Goal: Information Seeking & Learning: Understand process/instructions

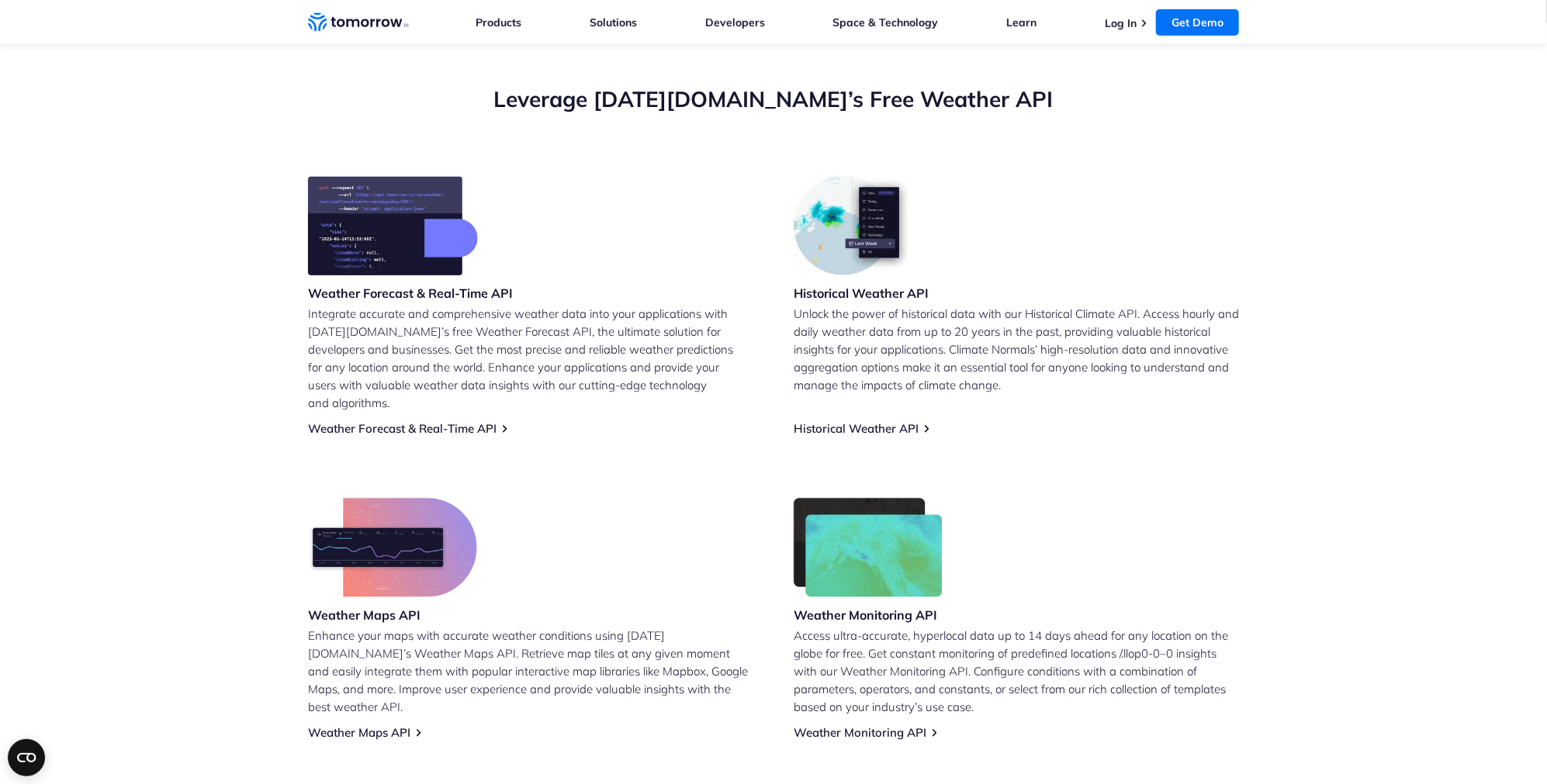
scroll to position [626, 0]
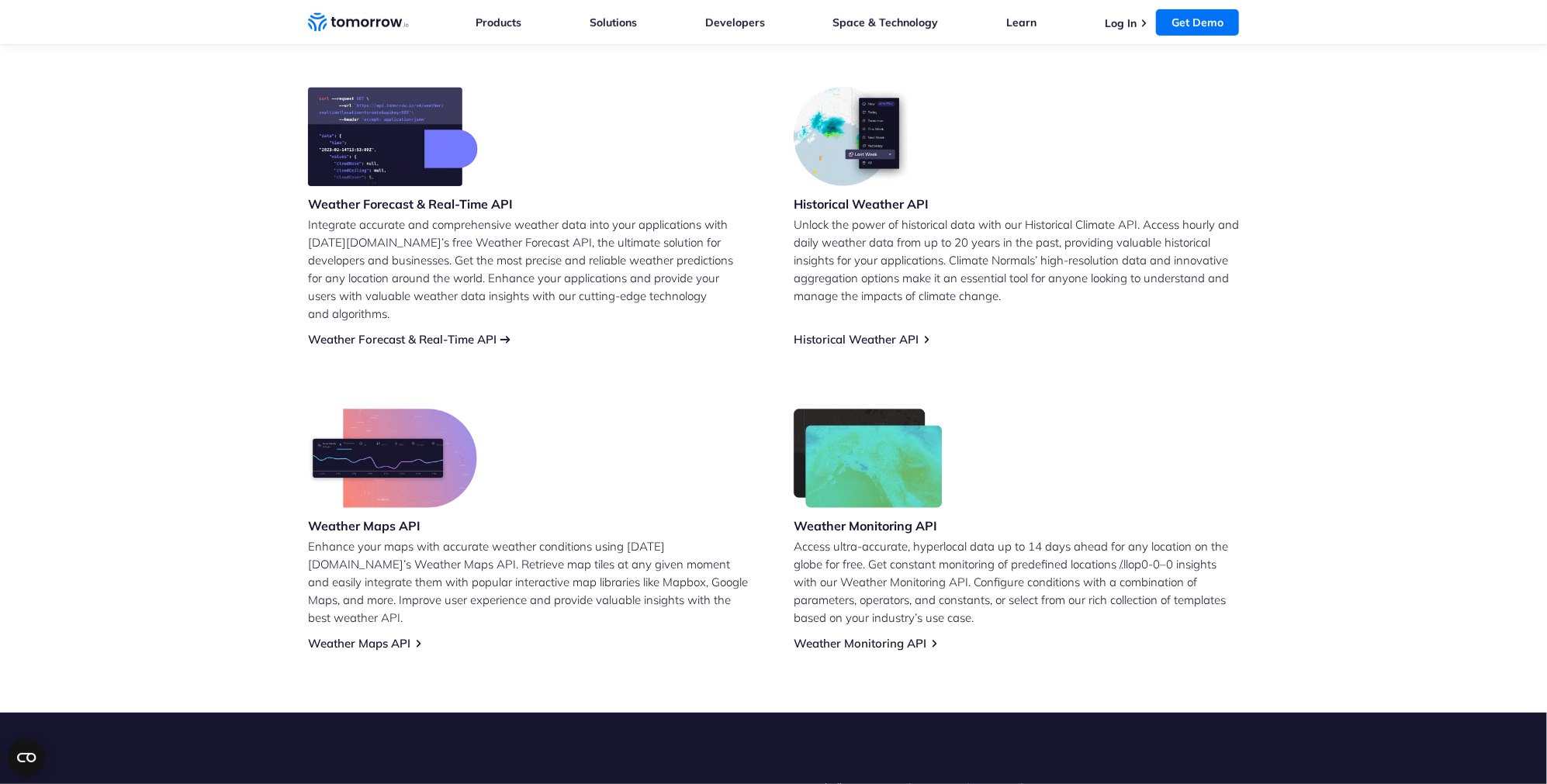
click at [372, 332] on link "Weather Forecast & Real-Time API" at bounding box center [402, 339] width 188 height 15
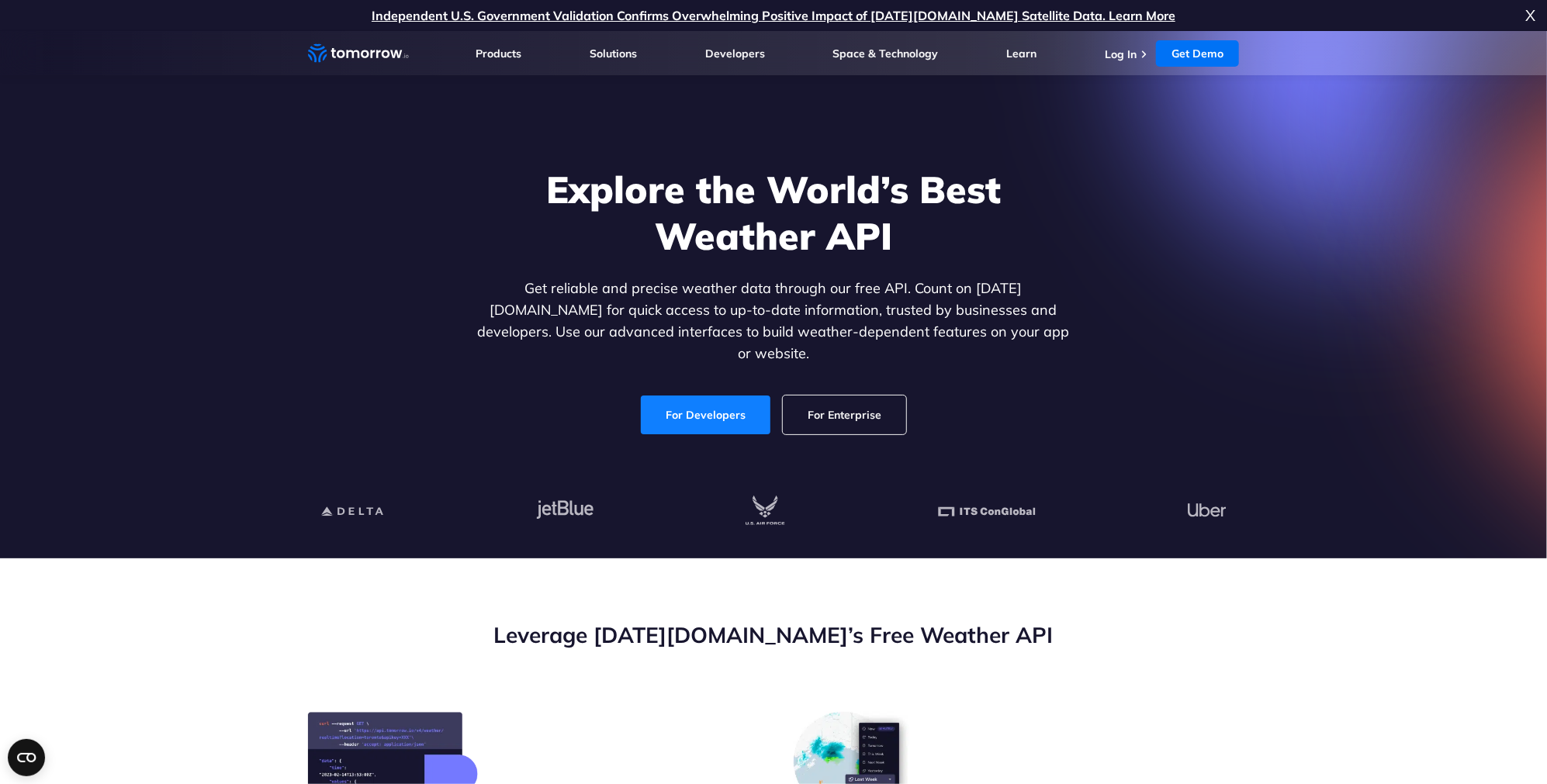
click at [671, 399] on link "For Developers" at bounding box center [705, 415] width 130 height 39
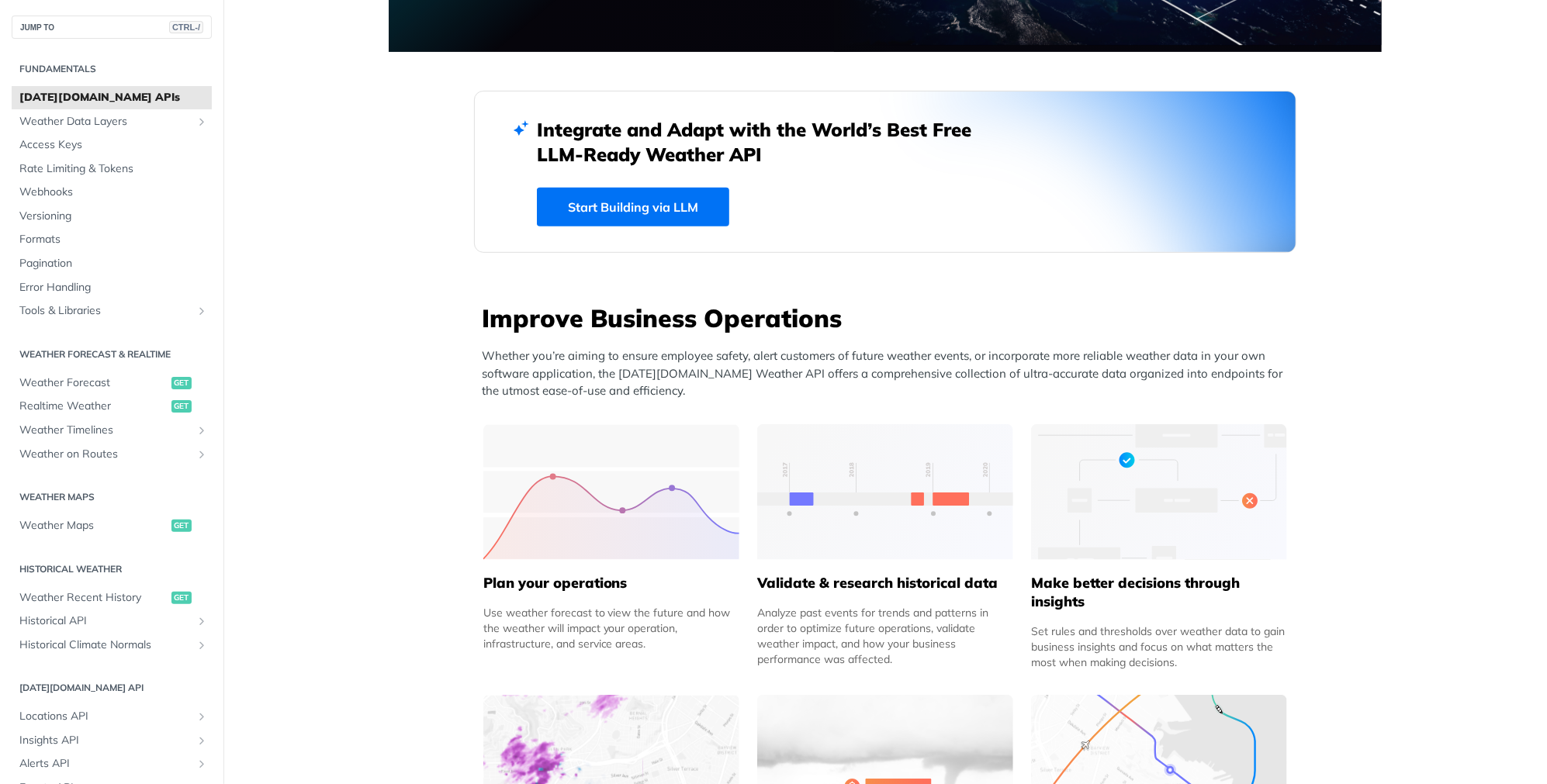
scroll to position [372, 0]
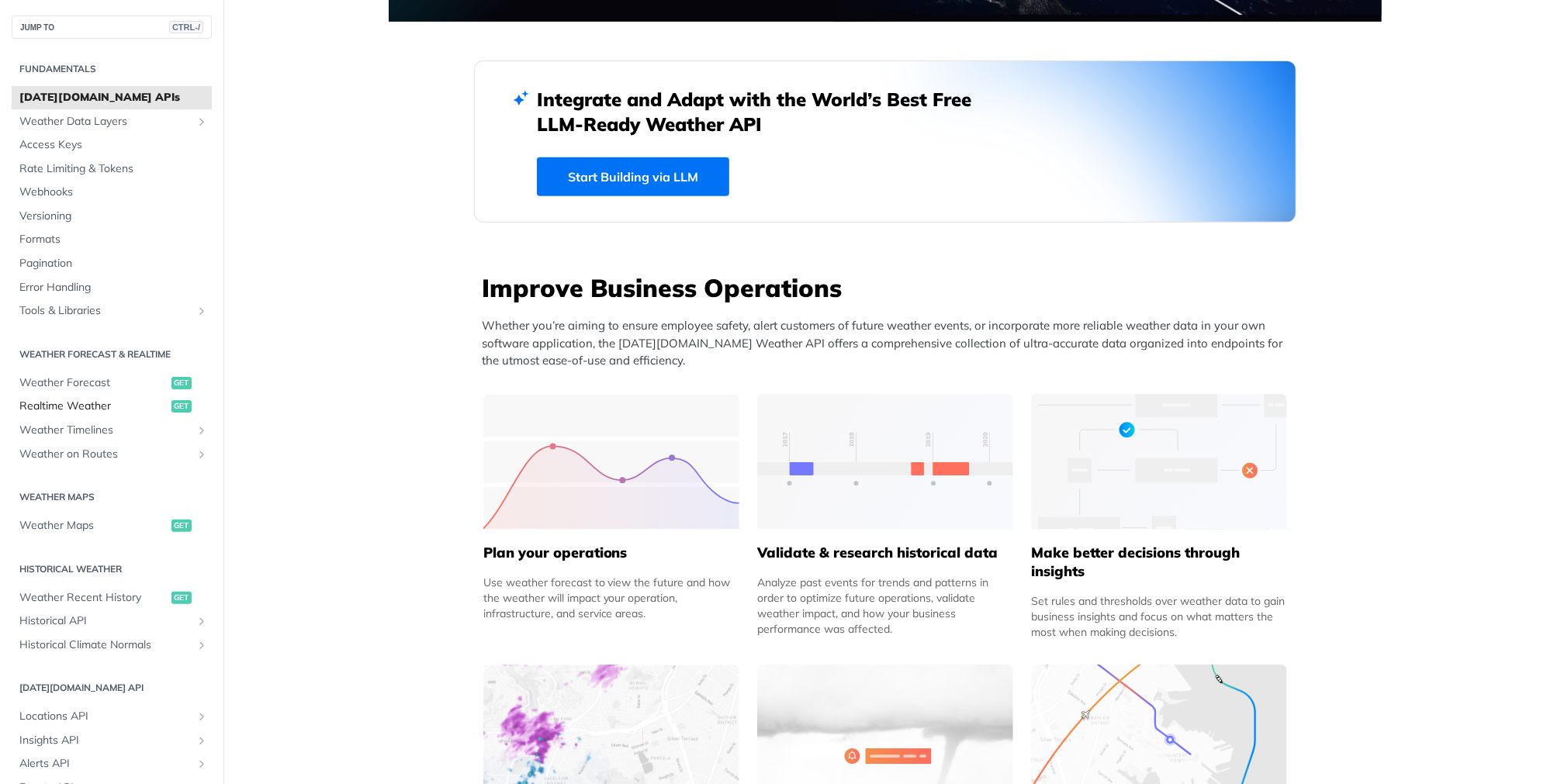
click at [64, 405] on span "Realtime Weather" at bounding box center [94, 406] width 148 height 15
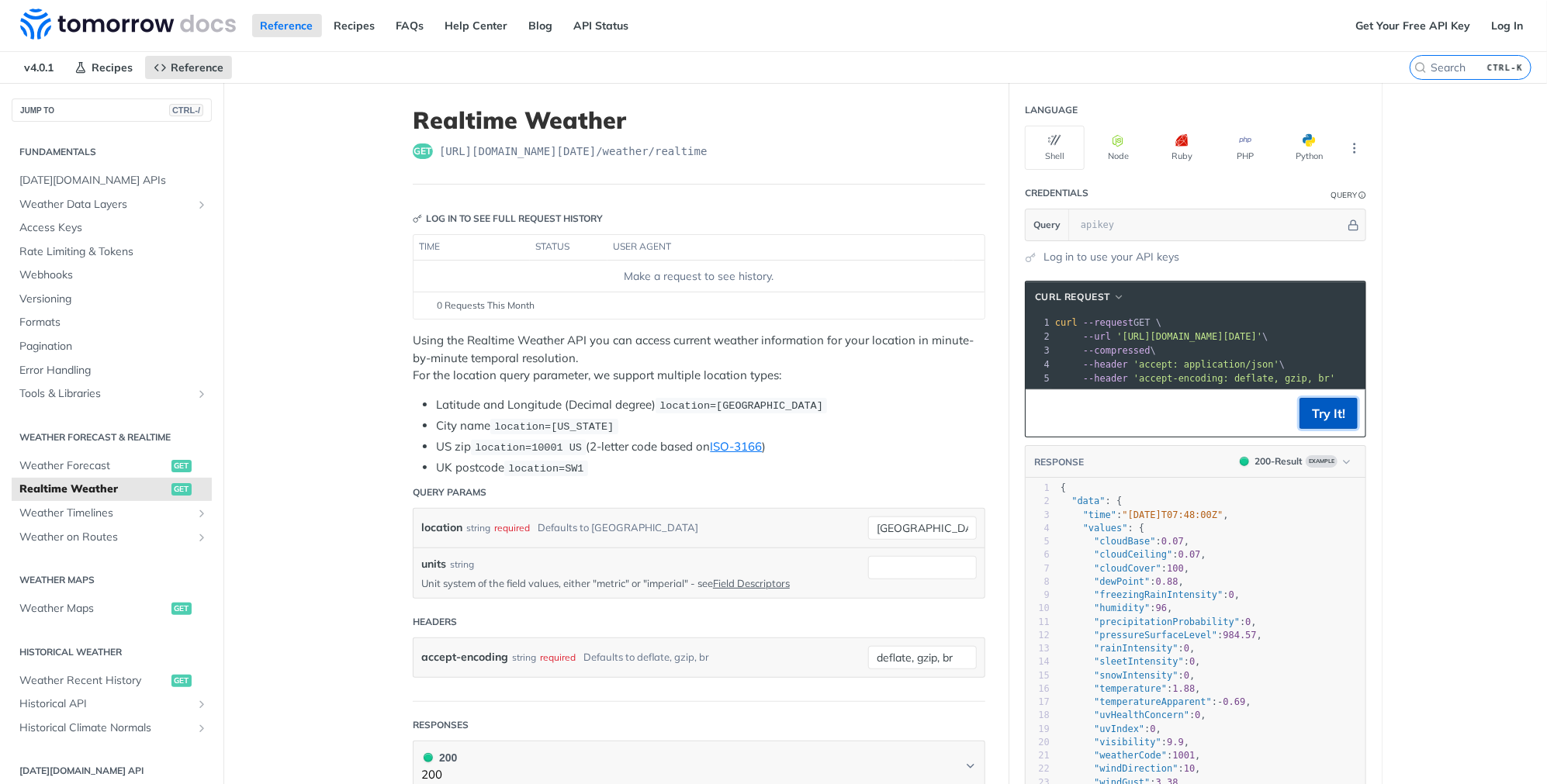
click at [1320, 420] on button "Try It!" at bounding box center [1328, 413] width 58 height 31
click at [1317, 143] on button "Python" at bounding box center [1308, 148] width 60 height 44
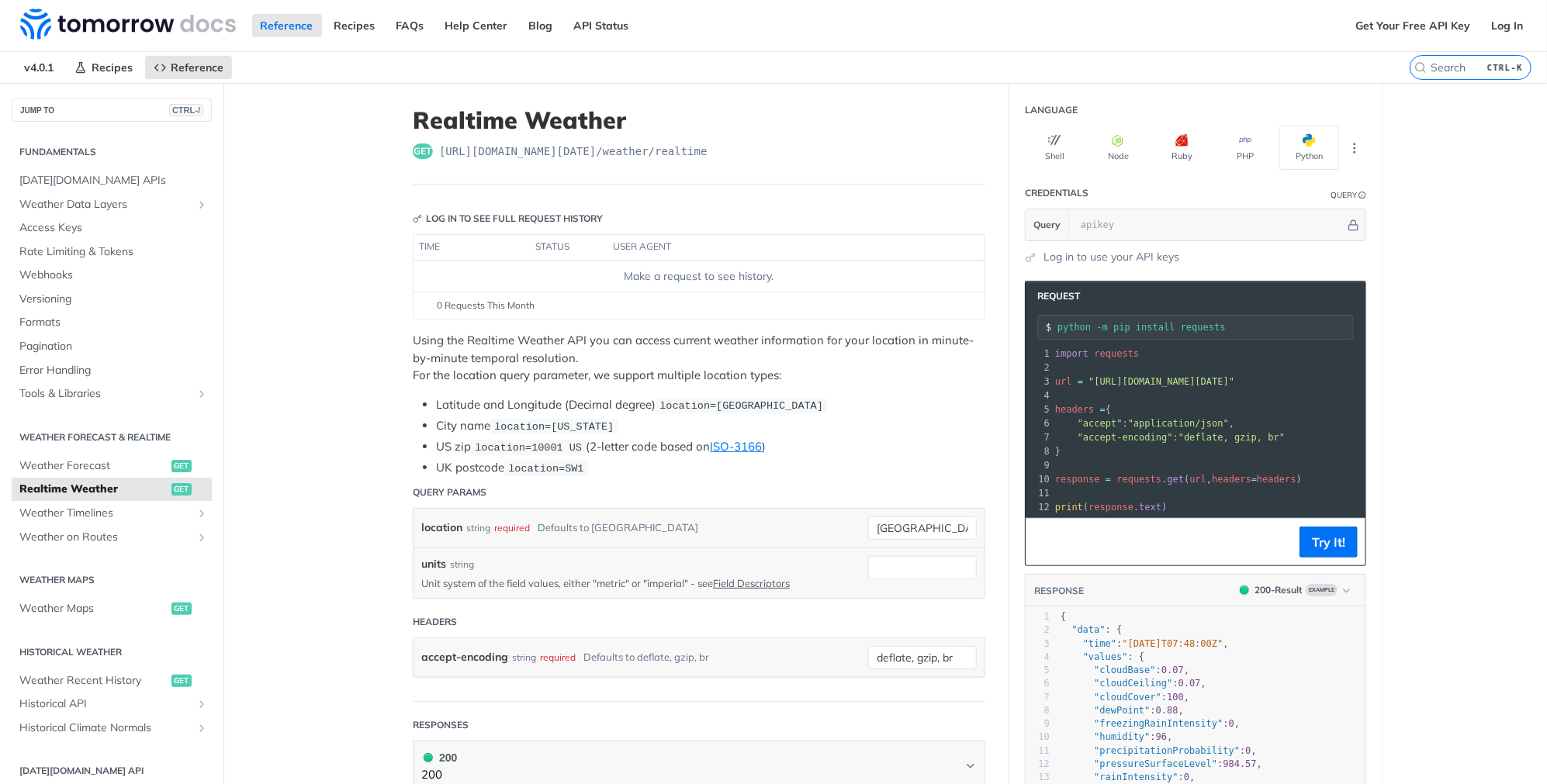
click at [1152, 377] on span ""[URL][DOMAIN_NAME][DATE]"" at bounding box center [1161, 381] width 146 height 11
click at [1324, 538] on button "Try It!" at bounding box center [1328, 542] width 58 height 31
